Goal: Task Accomplishment & Management: Manage account settings

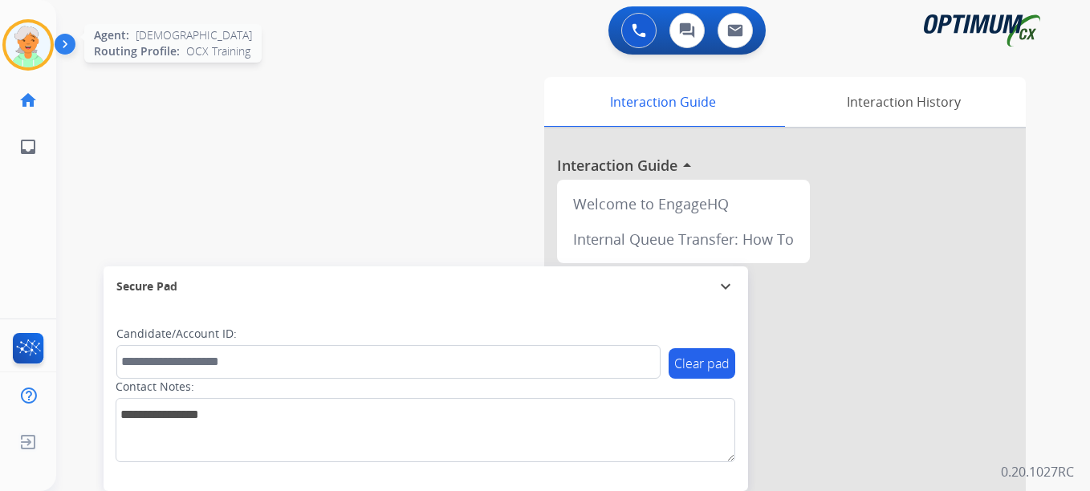
drag, startPoint x: 0, startPoint y: 0, endPoint x: 35, endPoint y: 39, distance: 52.3
click at [35, 39] on img at bounding box center [28, 44] width 45 height 45
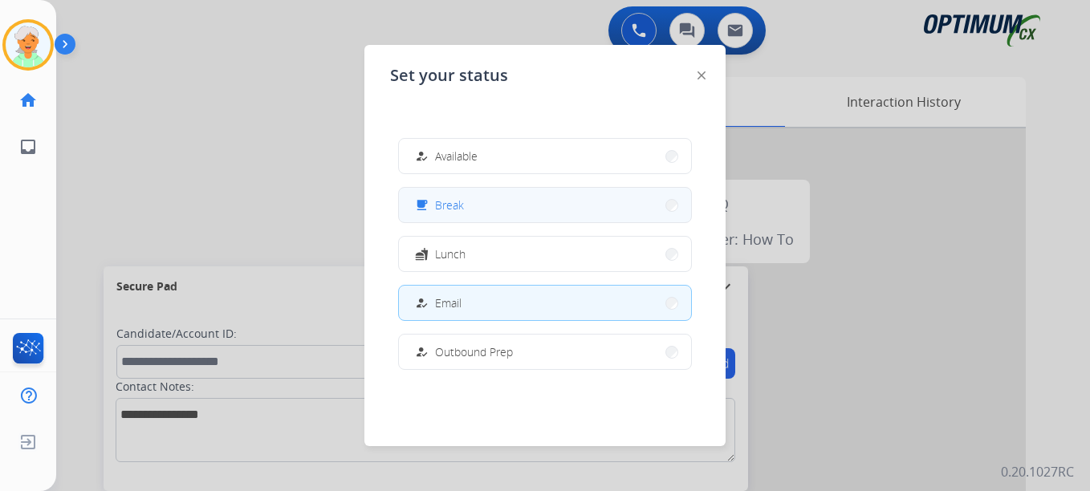
click at [445, 205] on span "Break" at bounding box center [449, 205] width 29 height 17
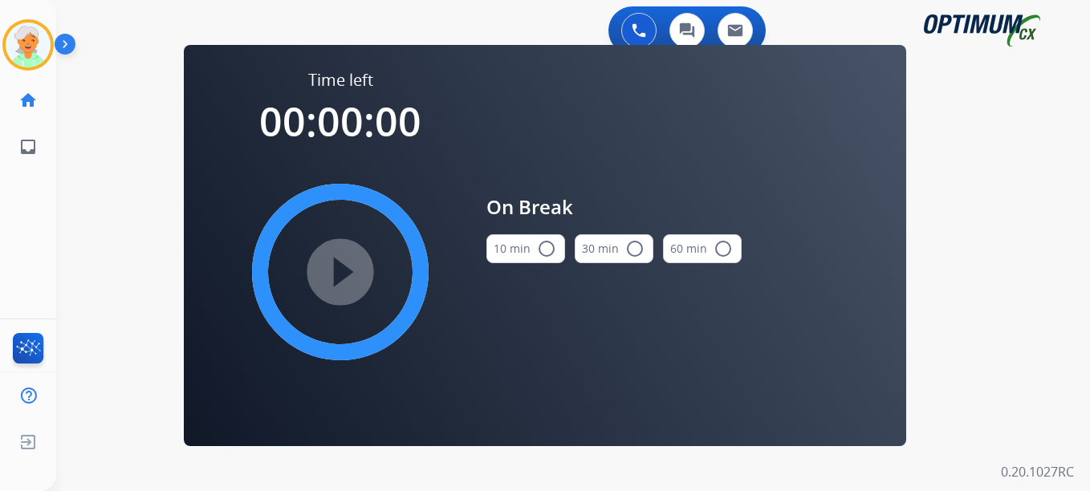
click at [543, 246] on mat-icon "radio_button_unchecked" at bounding box center [546, 248] width 19 height 19
click at [331, 274] on mat-icon "play_circle_filled" at bounding box center [340, 271] width 19 height 19
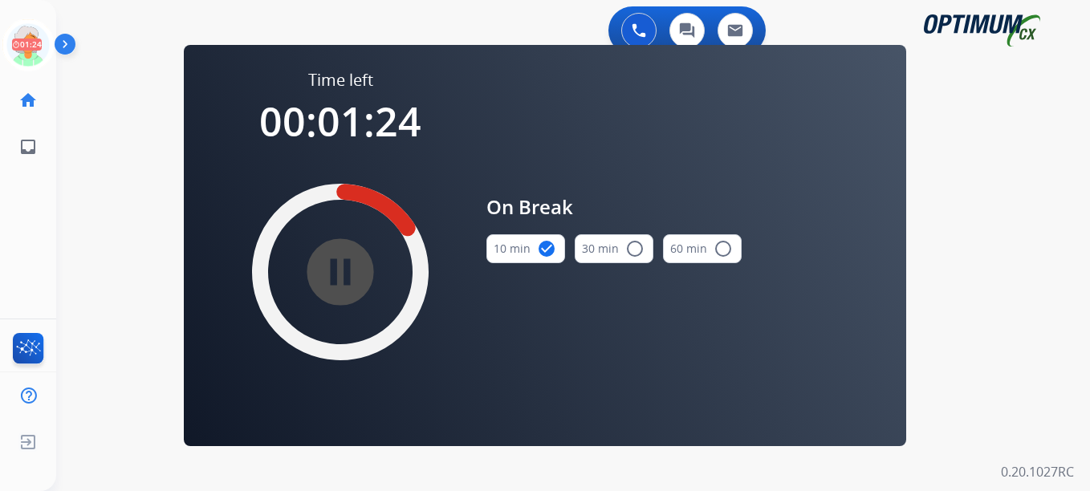
click at [100, 181] on div "0 Voice Interactions 0 Chat Interactions 0 Email Interactions swap_horiz Break …" at bounding box center [573, 245] width 1034 height 491
click at [27, 53] on icon at bounding box center [28, 45] width 52 height 52
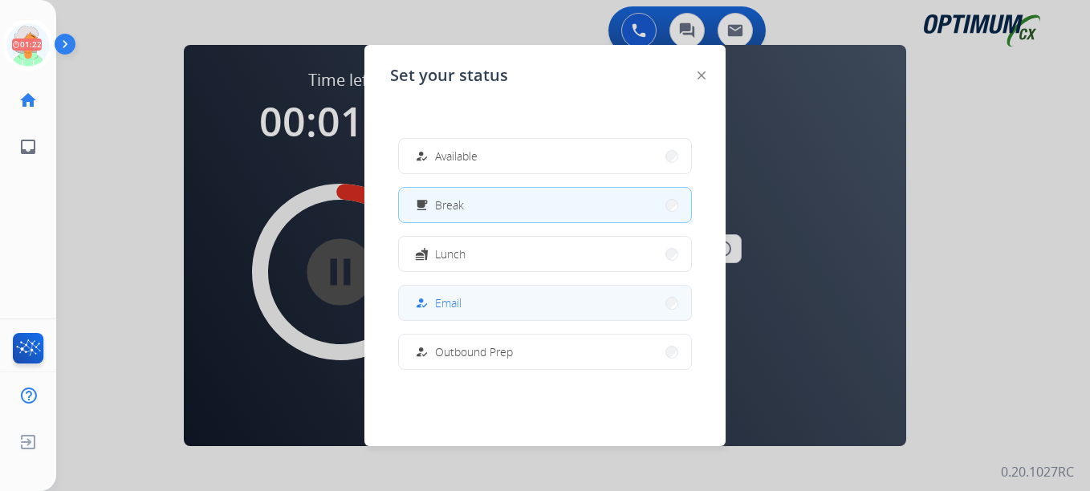
click at [466, 302] on button "how_to_reg Email" at bounding box center [545, 303] width 292 height 35
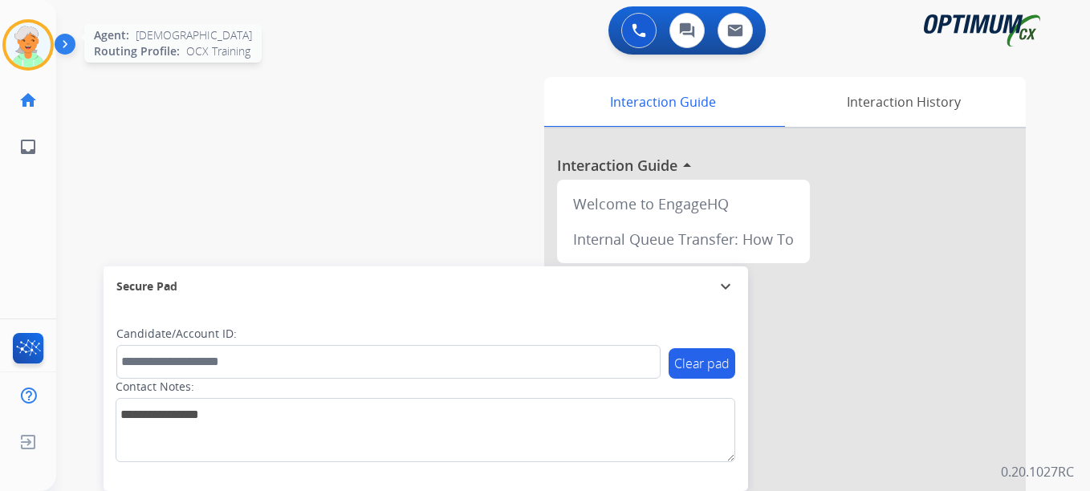
click at [34, 39] on img at bounding box center [28, 44] width 45 height 45
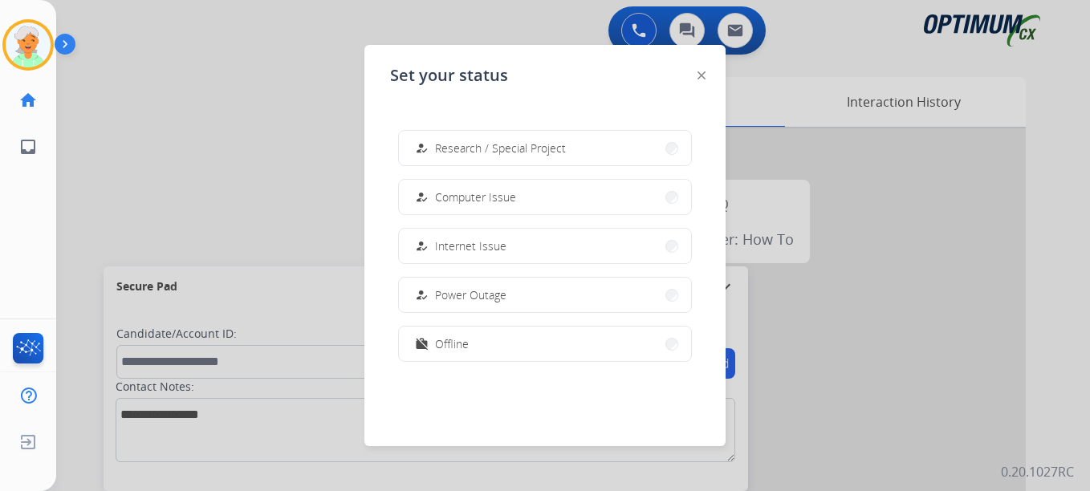
scroll to position [401, 0]
click at [468, 344] on span "Offline" at bounding box center [452, 343] width 34 height 17
